Goal: Task Accomplishment & Management: Complete application form

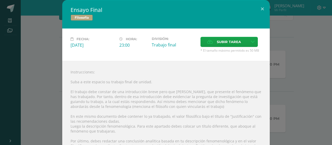
click at [166, 41] on span "Subir tarea" at bounding box center [229, 42] width 24 height 10
click at [0, 0] on input "Subir tarea" at bounding box center [0, 0] width 0 height 0
click at [166, 12] on button at bounding box center [262, 9] width 15 height 18
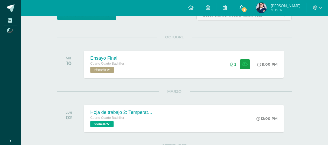
click at [166, 10] on span "3" at bounding box center [245, 10] width 6 height 6
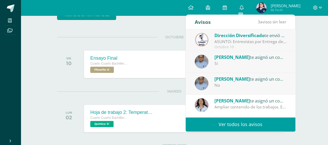
click at [166, 73] on div "Byron Castillo te asignó un comentario en 'Relato corto corregido' para 'Expres…" at bounding box center [241, 84] width 110 height 22
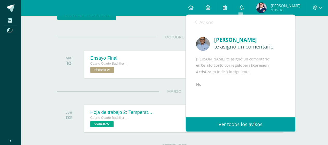
scroll to position [1, 0]
click at [166, 27] on link "Avisos" at bounding box center [204, 22] width 19 height 15
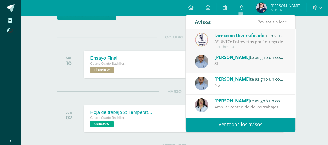
click at [166, 59] on span "[PERSON_NAME]" at bounding box center [233, 57] width 36 height 6
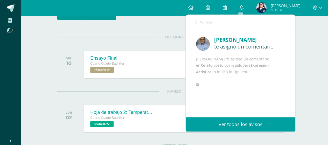
click at [166, 25] on span "Avisos" at bounding box center [207, 22] width 14 height 6
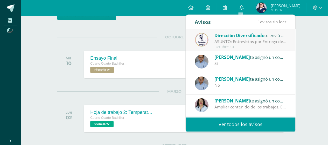
click at [166, 47] on div "Octubre 10" at bounding box center [251, 47] width 72 height 4
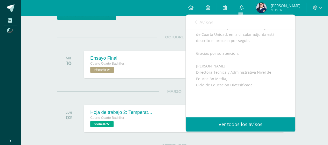
scroll to position [131, 0]
click at [166, 22] on link "Avisos" at bounding box center [204, 22] width 19 height 15
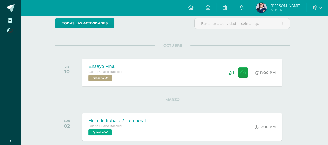
scroll to position [52, 2]
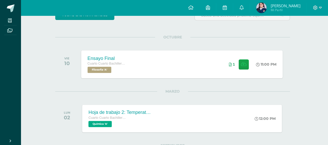
click at [138, 55] on div "Ensayo Final Cuarto Cuarto Bachillerato en Ciencias y Letras con Orientación en…" at bounding box center [183, 64] width 202 height 28
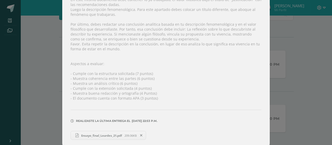
scroll to position [13, 0]
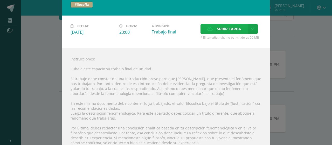
click at [217, 29] on span "Subir tarea" at bounding box center [229, 29] width 24 height 10
click at [0, 0] on input "Subir tarea" at bounding box center [0, 0] width 0 height 0
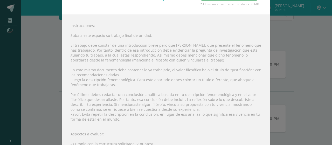
scroll to position [104, 0]
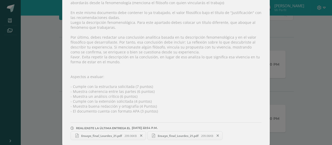
click at [216, 133] on span at bounding box center [218, 136] width 9 height 6
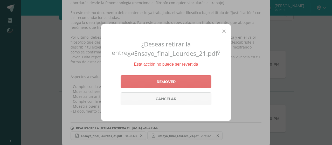
click at [182, 76] on link "Remover" at bounding box center [166, 81] width 91 height 13
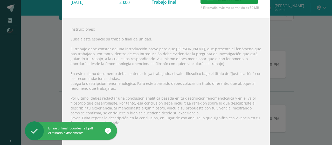
scroll to position [0, 0]
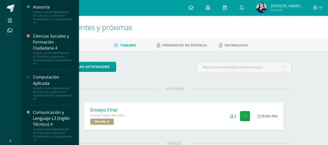
click at [6, 23] on span at bounding box center [10, 20] width 12 height 7
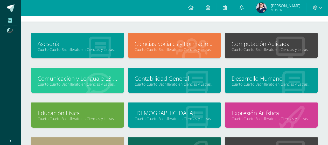
scroll to position [26, 0]
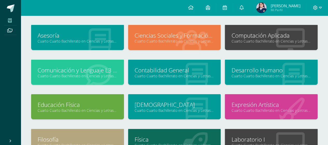
click at [250, 37] on link "Computación Aplicada" at bounding box center [272, 35] width 80 height 8
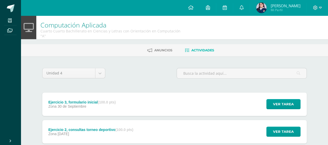
click at [158, 103] on div "Ejercicio 3, formulario inicial (100.0 pts) Zona 30 de Septiembre Ver tarea Eje…" at bounding box center [174, 104] width 265 height 23
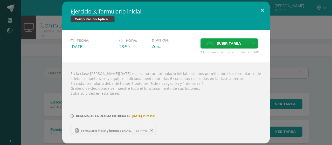
click at [262, 9] on button at bounding box center [262, 11] width 15 height 18
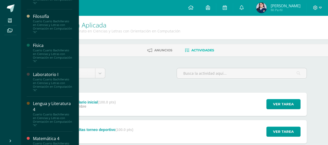
scroll to position [286, 0]
click at [42, 92] on div "Cuarto Cuarto Bachillerato en Ciencias y Letras con Orientación en Computación …" at bounding box center [52, 84] width 39 height 15
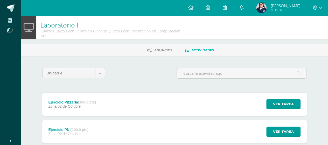
click at [121, 100] on div "Ejercicio Pizzería (100.0 pts) Zona [DATE] Ver tarea Ejercicio Pizzería Laborat…" at bounding box center [174, 104] width 265 height 23
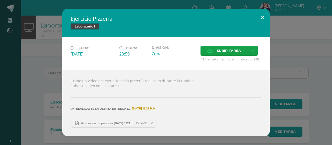
click at [259, 18] on button at bounding box center [262, 18] width 15 height 18
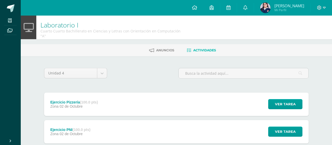
click at [259, 18] on button at bounding box center [252, 23] width 13 height 16
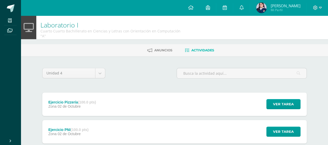
click at [151, 123] on div "Ejercicio PNI (100.0 pts) Zona [DATE] Ver tarea Ejercicio PNI Laboratorio I Car…" at bounding box center [174, 131] width 265 height 23
click at [169, 122] on div "Ejercicio PNI (100.0 pts) Zona [DATE] Ver tarea Ejercicio PNI Laboratorio I Fec…" at bounding box center [174, 131] width 265 height 23
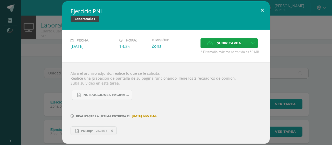
click at [262, 9] on button at bounding box center [262, 10] width 15 height 18
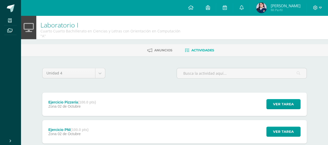
click at [143, 95] on div "Ejercicio Pizzería (100.0 pts) Zona [DATE] Ver tarea Ejercicio Pizzería Laborat…" at bounding box center [174, 104] width 265 height 23
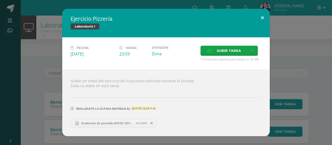
click at [266, 18] on button at bounding box center [262, 18] width 15 height 18
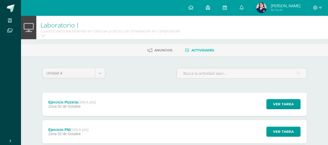
click at [157, 127] on div "Ejercicio PNI (100.0 pts) Zona 02 de Octubre Ver tarea Ejercicio PNI Laboratori…" at bounding box center [174, 131] width 265 height 23
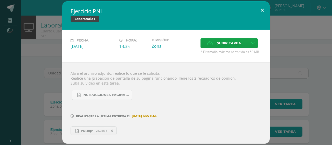
click at [263, 9] on button at bounding box center [262, 10] width 15 height 18
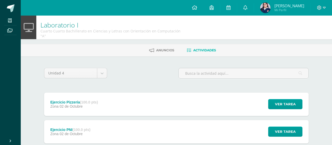
click at [260, 9] on button at bounding box center [252, 17] width 13 height 16
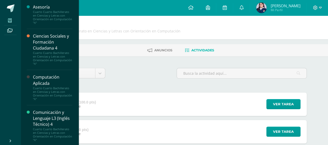
click at [11, 22] on icon at bounding box center [10, 20] width 4 height 4
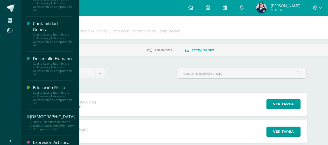
scroll to position [286, 0]
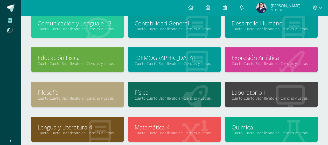
scroll to position [110, 0]
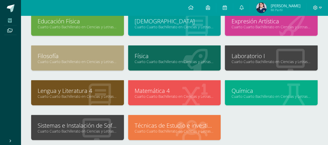
click at [89, 122] on link "Sistemas e Instalación de Software" at bounding box center [78, 125] width 80 height 8
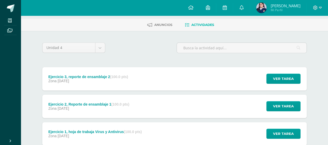
scroll to position [52, 0]
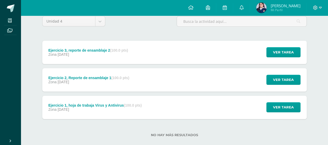
click at [110, 107] on div "Zona [DATE]" at bounding box center [94, 109] width 93 height 4
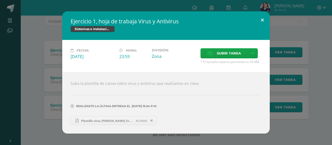
click at [264, 21] on button at bounding box center [262, 20] width 15 height 18
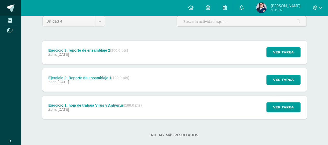
click at [13, 11] on span at bounding box center [11, 8] width 8 height 8
